Goal: Check status: Check status

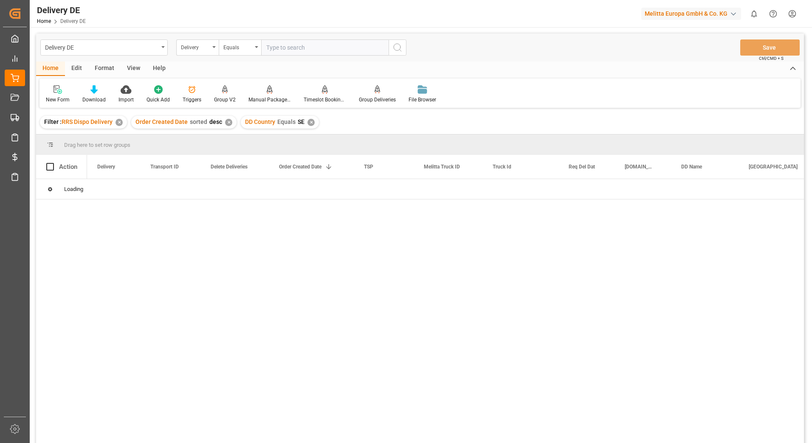
click at [121, 125] on div "✕" at bounding box center [119, 122] width 7 height 7
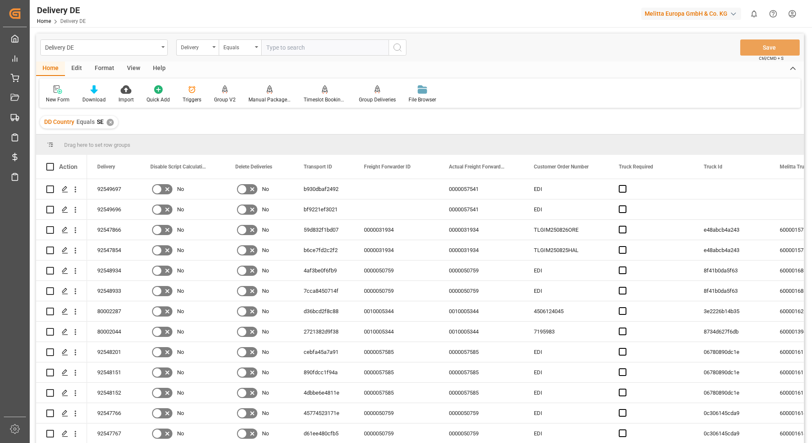
click at [289, 47] on input "text" at bounding box center [324, 47] width 127 height 16
type input "92549775"
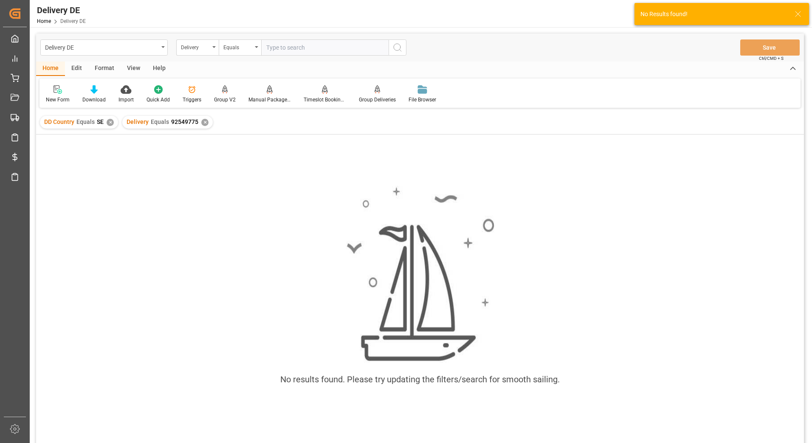
click at [109, 123] on div "✕" at bounding box center [110, 122] width 7 height 7
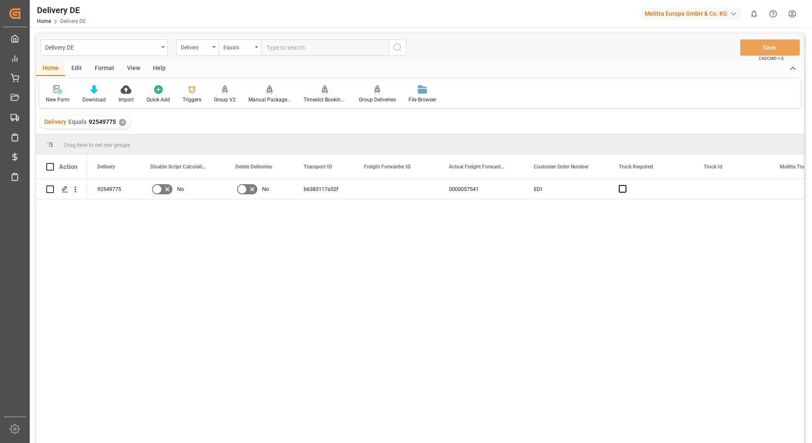
click at [298, 48] on input "text" at bounding box center [324, 47] width 127 height 16
type input "92549777"
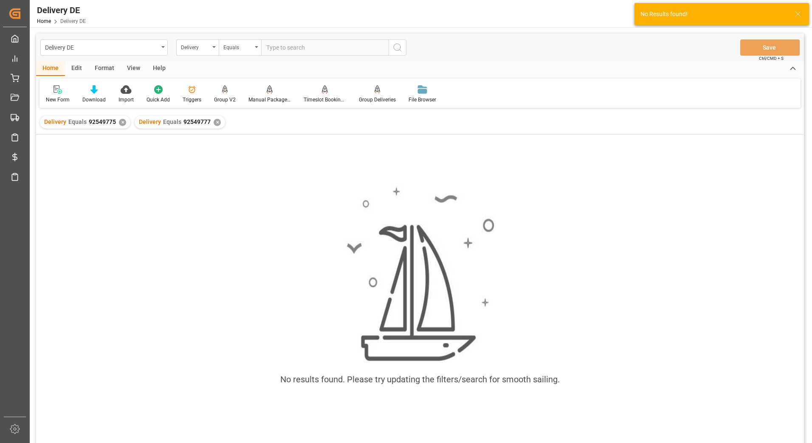
click at [122, 123] on div "✕" at bounding box center [122, 122] width 7 height 7
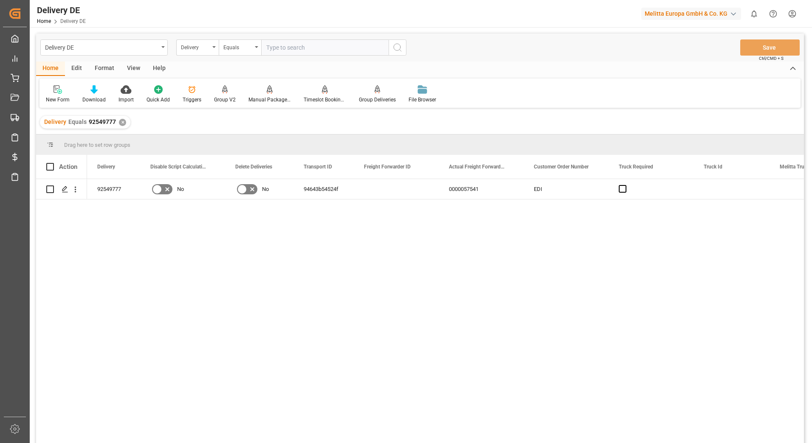
click at [295, 50] on input "text" at bounding box center [324, 47] width 127 height 16
type input "92549778"
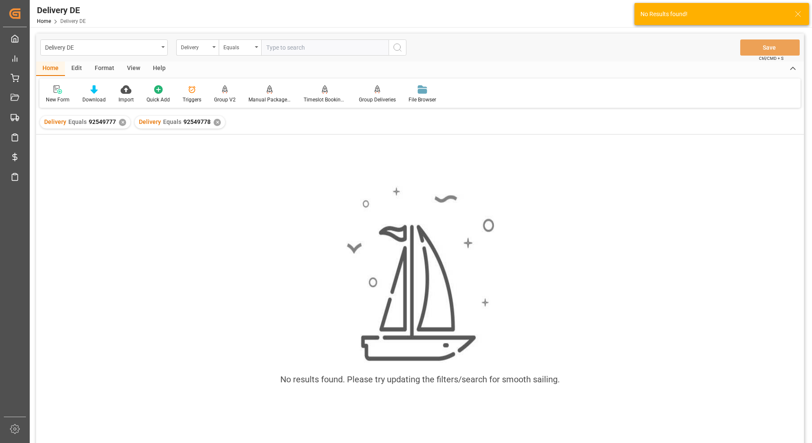
click at [120, 123] on div "✕" at bounding box center [122, 122] width 7 height 7
